Goal: Transaction & Acquisition: Purchase product/service

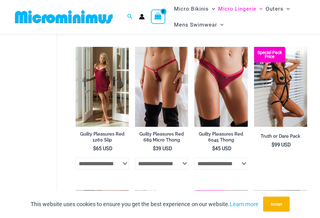
scroll to position [253, 0]
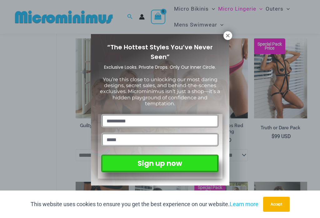
click at [165, 90] on span "You’re this close to unlocking our most daring designs, secret sales, and behin…" at bounding box center [160, 91] width 120 height 30
click at [227, 37] on icon at bounding box center [228, 36] width 6 height 6
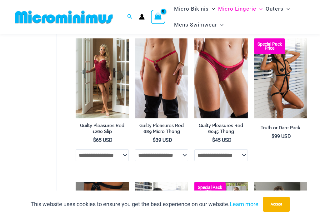
click at [135, 38] on img at bounding box center [135, 38] width 0 height 0
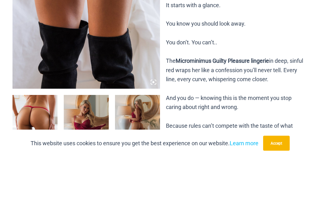
scroll to position [214, 0]
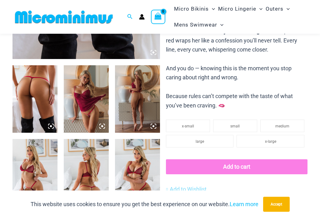
click at [88, 106] on img at bounding box center [86, 98] width 45 height 67
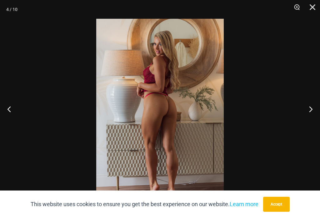
click at [221, 90] on div "4 / 10" at bounding box center [160, 109] width 320 height 218
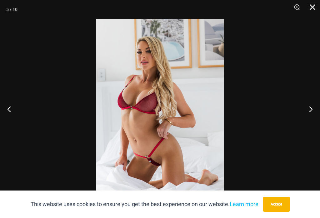
click at [217, 91] on img at bounding box center [159, 114] width 127 height 191
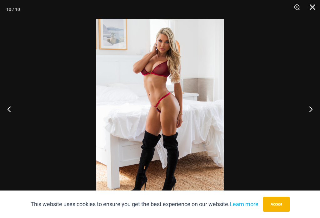
click at [311, 14] on button "Close" at bounding box center [310, 9] width 16 height 19
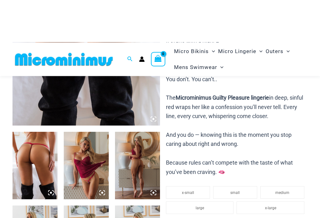
scroll to position [0, 0]
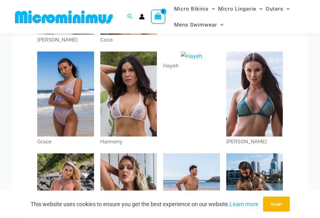
scroll to position [136, 0]
click at [55, 87] on img at bounding box center [65, 93] width 57 height 85
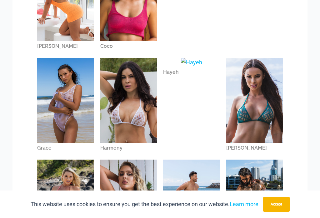
scroll to position [146, 0]
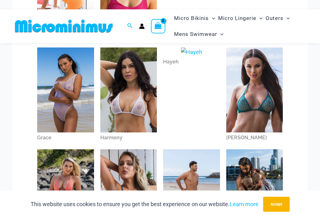
click at [53, 78] on img at bounding box center [65, 89] width 57 height 85
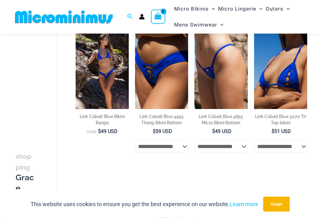
scroll to position [54, 0]
click at [135, 29] on img at bounding box center [135, 29] width 0 height 0
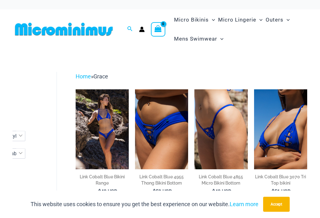
scroll to position [380, 34]
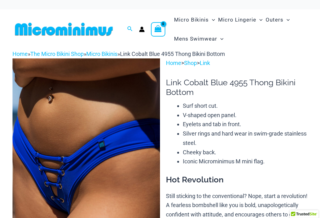
scroll to position [46, 0]
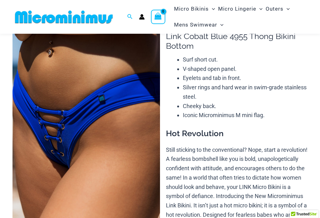
click at [44, 84] on img at bounding box center [85, 122] width 147 height 221
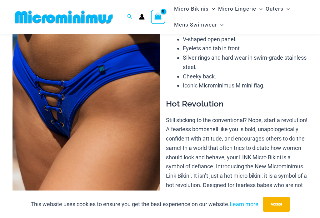
click at [282, 204] on button "Accept" at bounding box center [276, 204] width 27 height 15
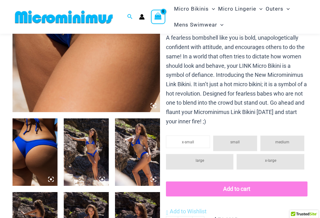
scroll to position [222, 0]
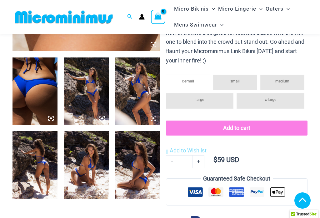
click at [146, 110] on img at bounding box center [137, 90] width 45 height 67
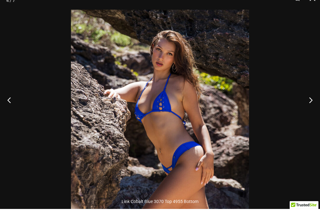
scroll to position [232, 0]
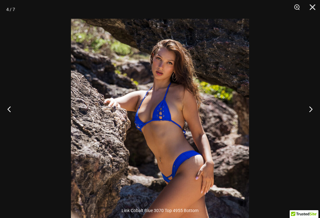
click at [311, 6] on button "Close" at bounding box center [310, 9] width 16 height 19
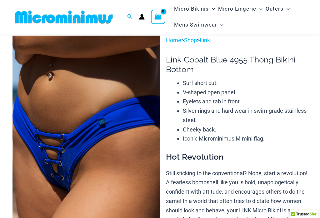
scroll to position [16, 0]
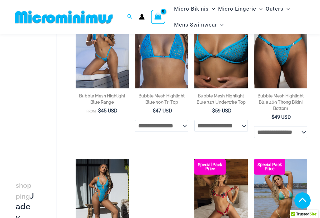
scroll to position [376, 0]
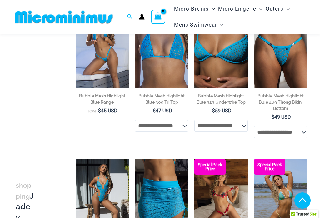
click at [254, 8] on img at bounding box center [254, 8] width 0 height 0
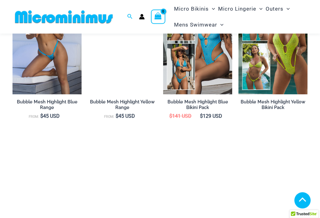
scroll to position [584, 0]
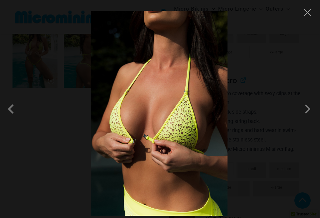
scroll to position [332, 0]
click at [307, 17] on button "Close" at bounding box center [306, 12] width 9 height 9
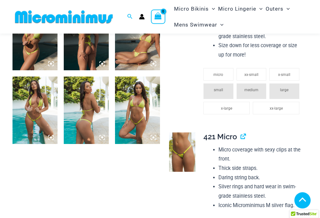
scroll to position [231, 0]
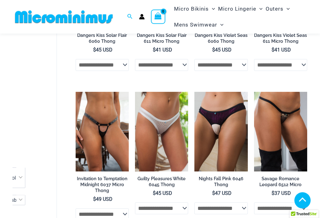
scroll to position [421, 0]
click at [194, 92] on img at bounding box center [194, 92] width 0 height 0
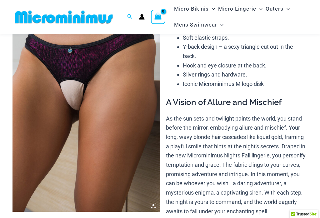
scroll to position [61, 0]
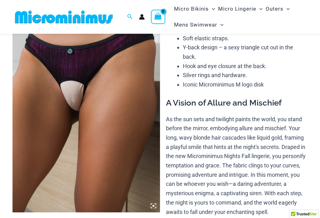
click at [36, 68] on img at bounding box center [85, 101] width 147 height 221
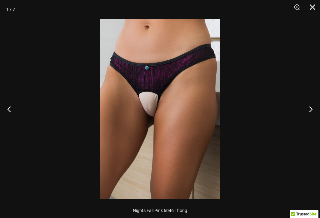
click at [44, 61] on div at bounding box center [160, 109] width 320 height 218
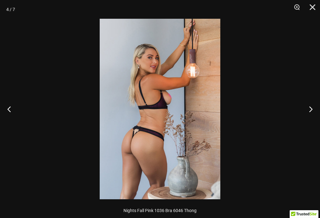
click at [38, 83] on div at bounding box center [160, 109] width 320 height 218
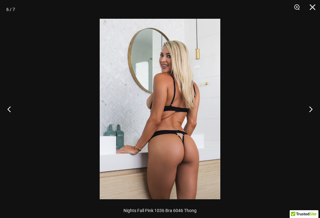
click at [100, 89] on img at bounding box center [160, 109] width 120 height 180
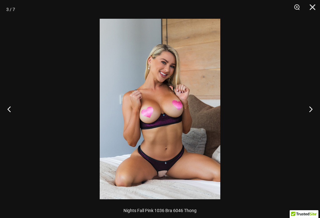
click at [317, 5] on button "Close" at bounding box center [310, 9] width 16 height 19
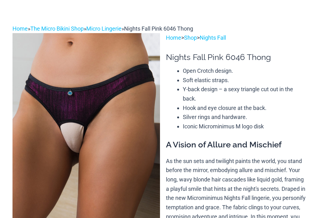
scroll to position [0, 0]
